Goal: Transaction & Acquisition: Book appointment/travel/reservation

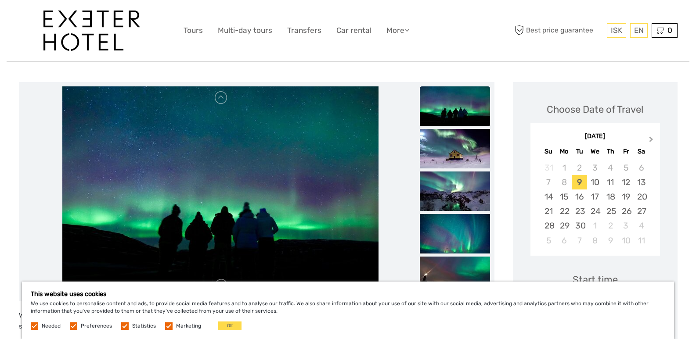
click at [649, 135] on button "Next Month" at bounding box center [652, 141] width 14 height 14
click at [651, 137] on span "Next Month" at bounding box center [651, 141] width 0 height 13
click at [624, 183] on div "7" at bounding box center [625, 182] width 15 height 14
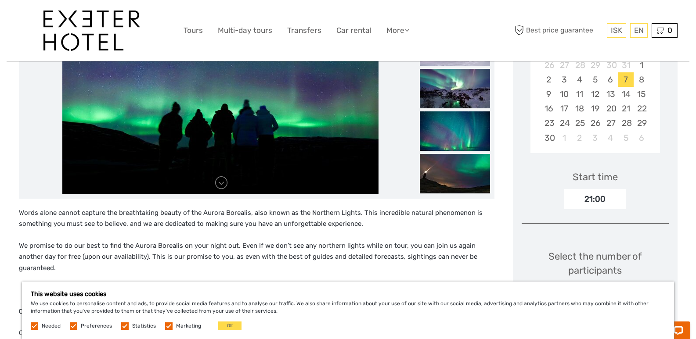
scroll to position [216, 0]
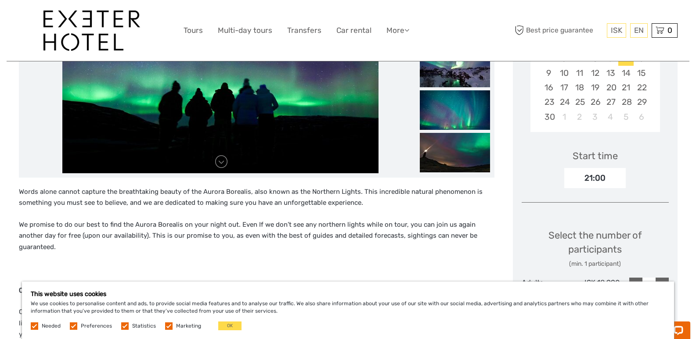
click at [595, 179] on div "21:00" at bounding box center [594, 178] width 61 height 20
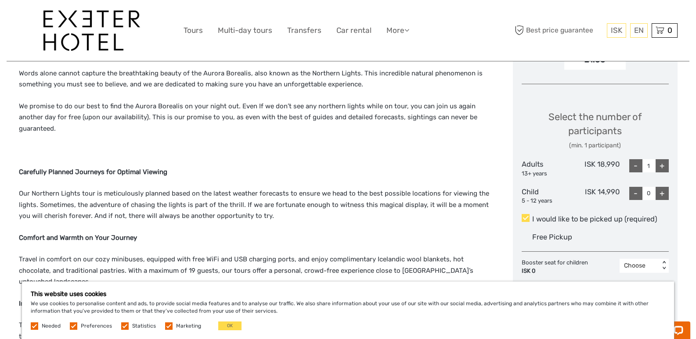
scroll to position [343, 0]
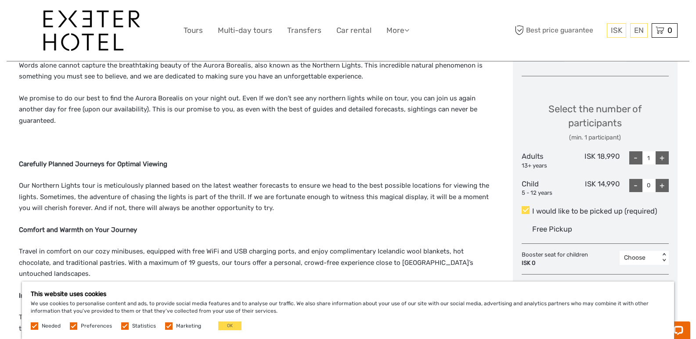
click at [664, 155] on div "+" at bounding box center [662, 158] width 13 height 13
type input "2"
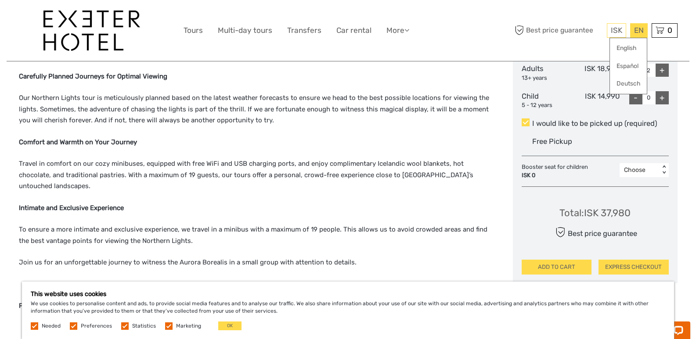
click at [639, 31] on div "EN English Español Deutsch" at bounding box center [639, 30] width 18 height 14
click at [635, 48] on link "English" at bounding box center [628, 48] width 37 height 16
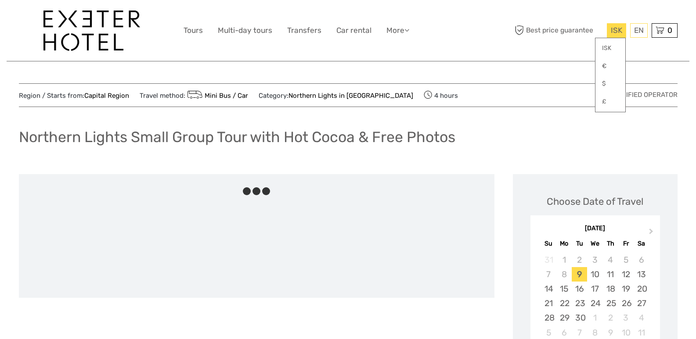
click at [617, 31] on span "ISK" at bounding box center [616, 30] width 11 height 9
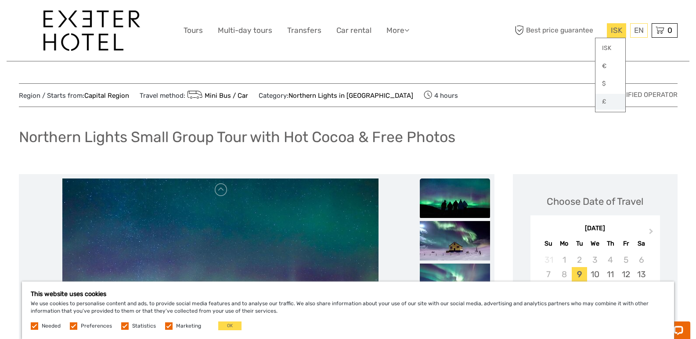
click at [608, 100] on link "£" at bounding box center [610, 102] width 30 height 16
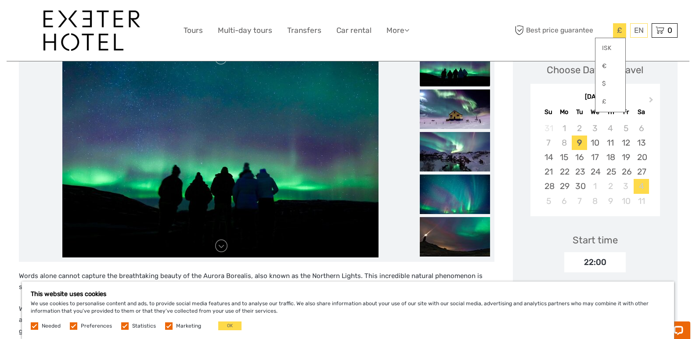
scroll to position [307, 0]
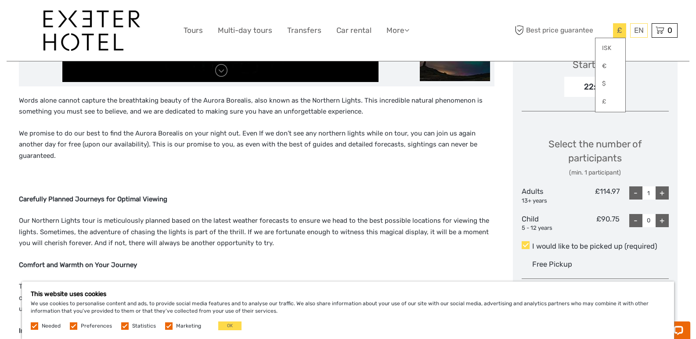
click at [565, 115] on div "Choose Date of Travel Next Month [DATE] Su Mo Tu We Th Fr Sa 31 1 2 3 4 5 6 7 8…" at bounding box center [595, 137] width 165 height 540
click at [641, 98] on div "Choose Date of Travel Next Month [DATE] Su Mo Tu We Th Fr Sa 31 1 2 3 4 5 6 7 8…" at bounding box center [595, 137] width 165 height 540
click at [582, 81] on div "22:00" at bounding box center [594, 87] width 61 height 20
